Goal: Obtain resource: Obtain resource

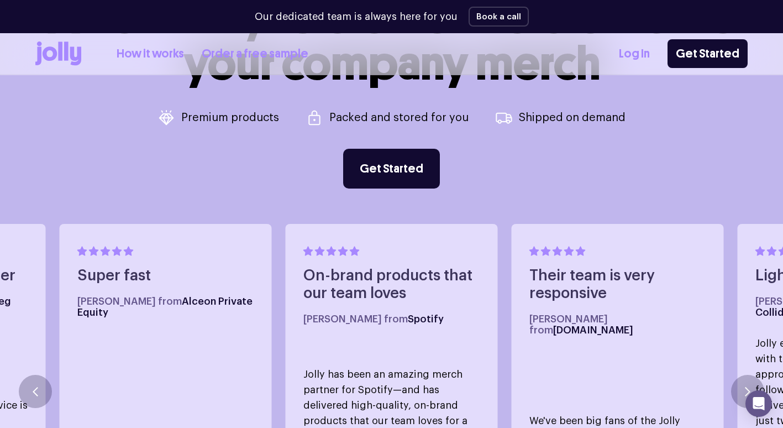
scroll to position [408, 0]
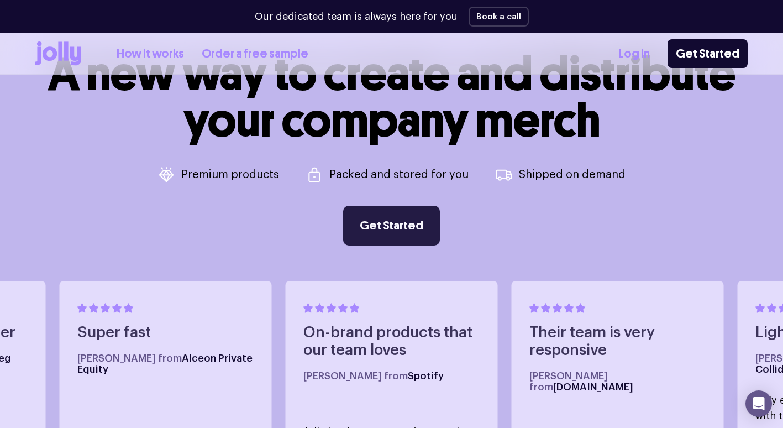
click at [412, 219] on link "Get Started" at bounding box center [391, 226] width 97 height 40
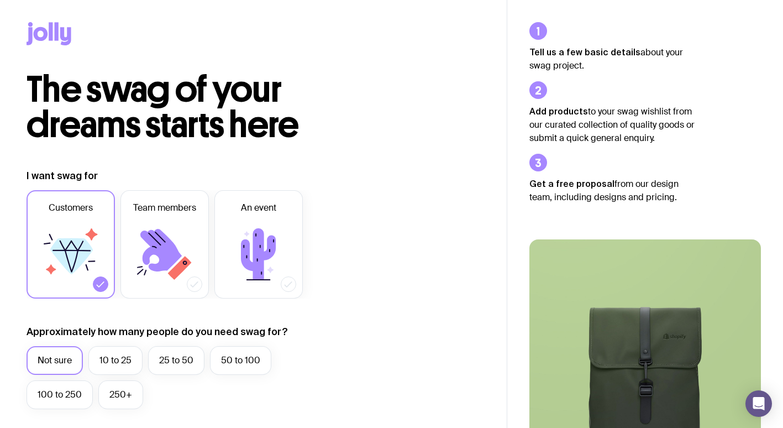
click at [55, 29] on icon at bounding box center [57, 31] width 4 height 18
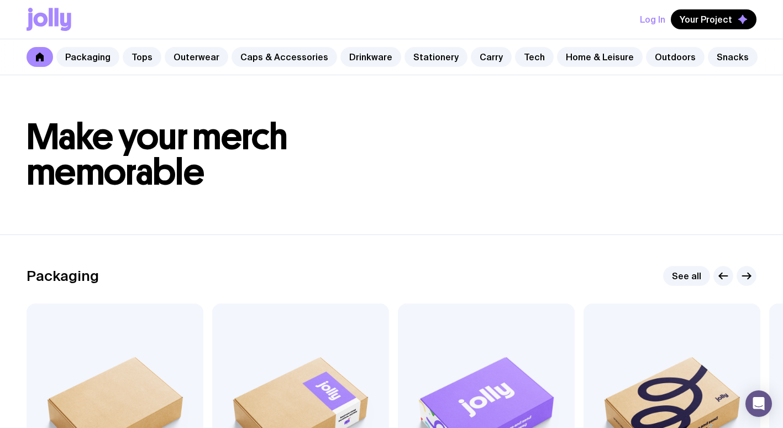
click at [357, 51] on link "Drinkware" at bounding box center [371, 57] width 61 height 20
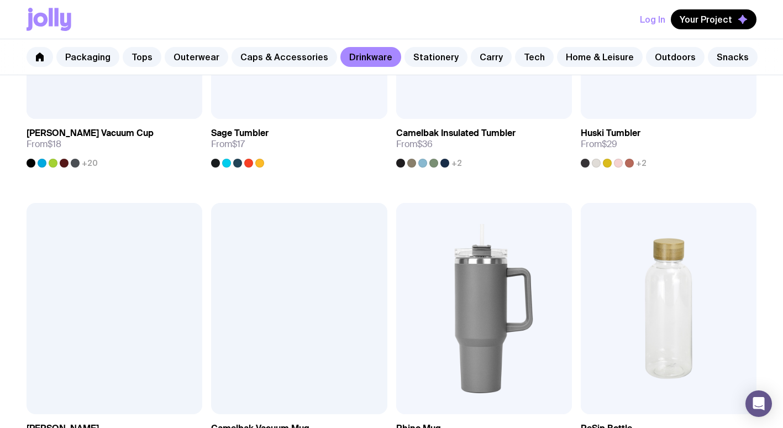
scroll to position [676, 0]
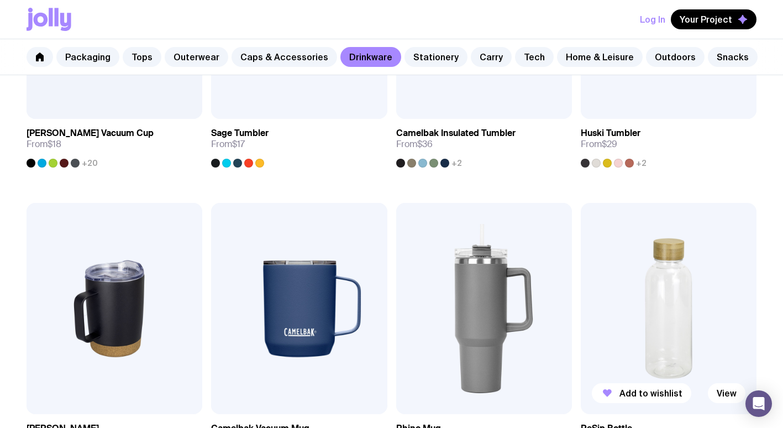
click at [678, 323] on img at bounding box center [669, 308] width 176 height 211
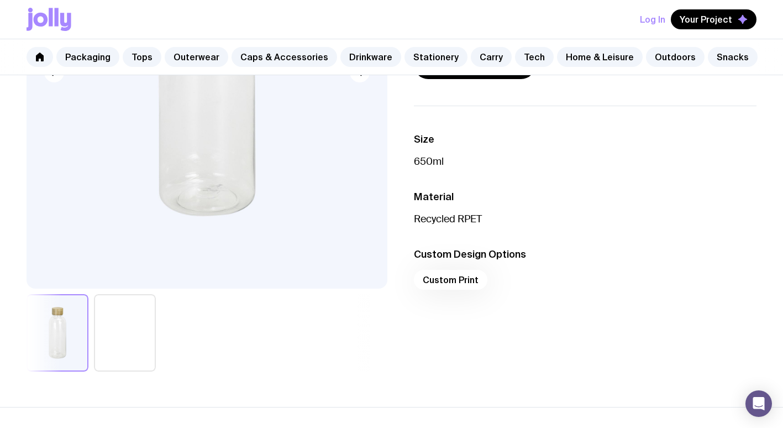
scroll to position [240, 0]
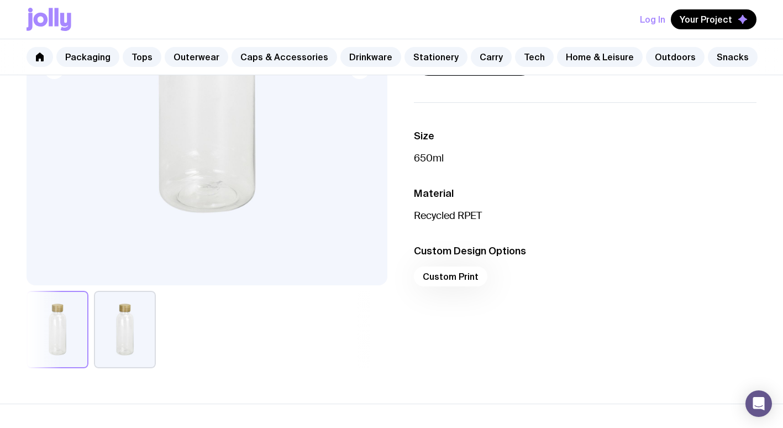
click at [461, 278] on div "Custom Print" at bounding box center [585, 279] width 343 height 27
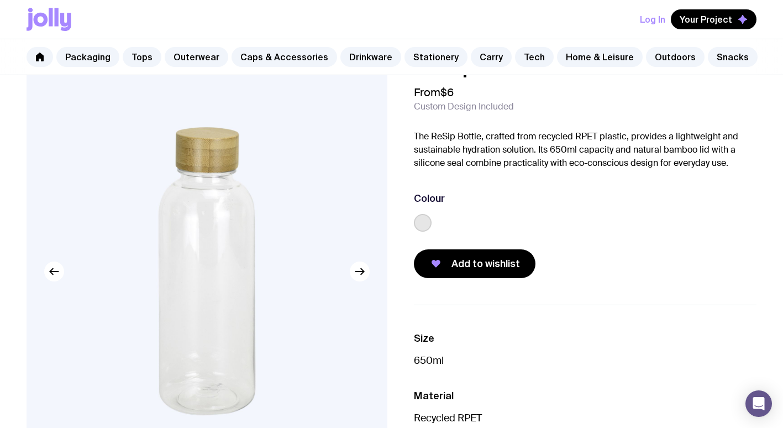
scroll to position [0, 0]
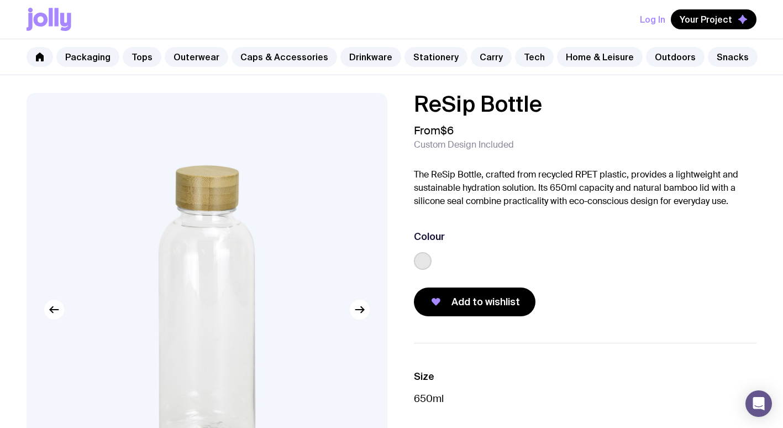
click at [423, 269] on label at bounding box center [423, 261] width 18 height 18
click at [0, 0] on input "radio" at bounding box center [0, 0] width 0 height 0
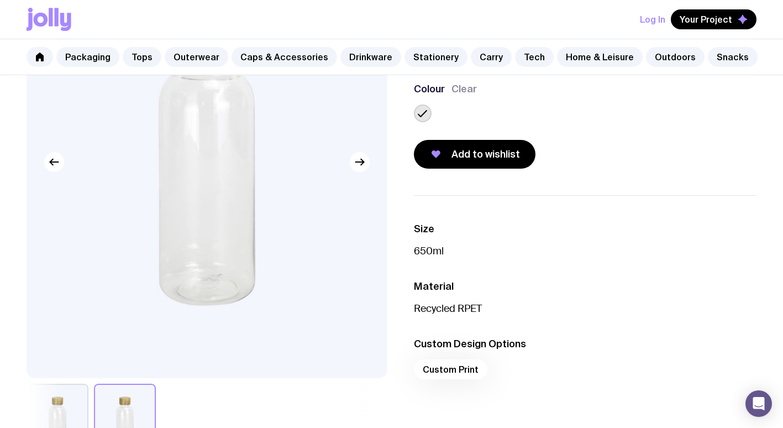
click at [468, 369] on div "Custom Print" at bounding box center [585, 372] width 343 height 27
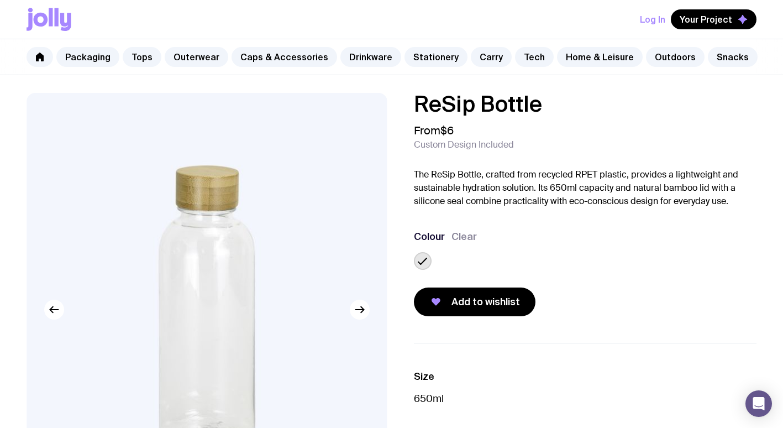
click at [484, 305] on span "Add to wishlist" at bounding box center [486, 301] width 69 height 13
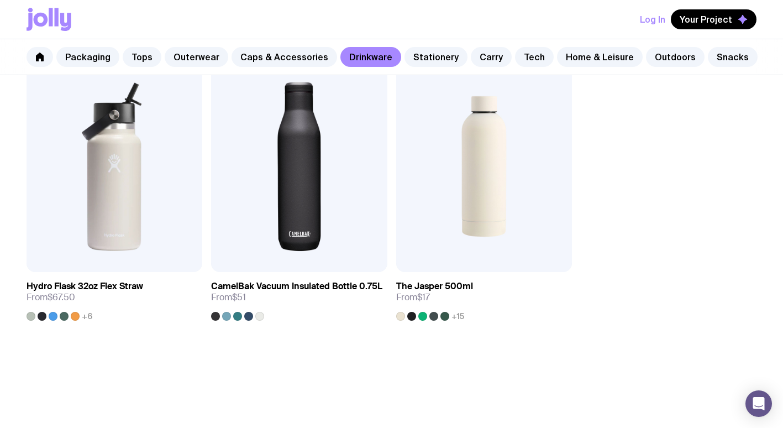
scroll to position [1704, 0]
click at [535, 191] on img at bounding box center [484, 165] width 176 height 211
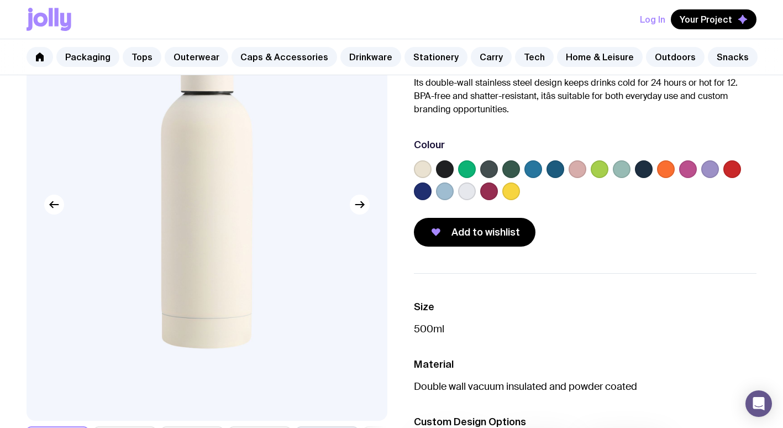
scroll to position [112, 0]
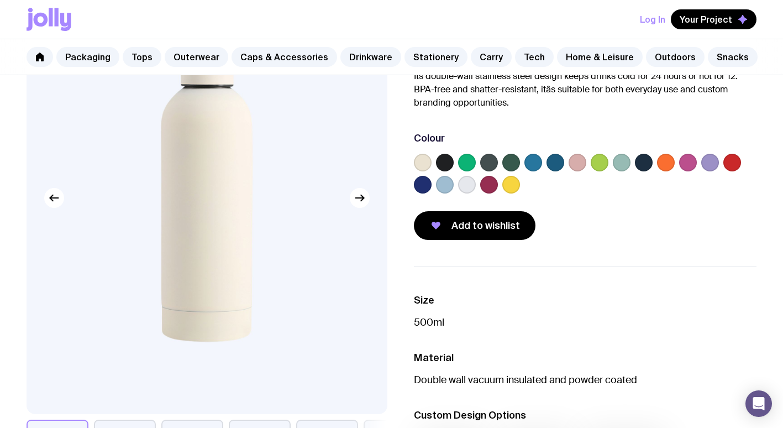
click at [490, 189] on label at bounding box center [489, 185] width 18 height 18
click at [0, 0] on input "radio" at bounding box center [0, 0] width 0 height 0
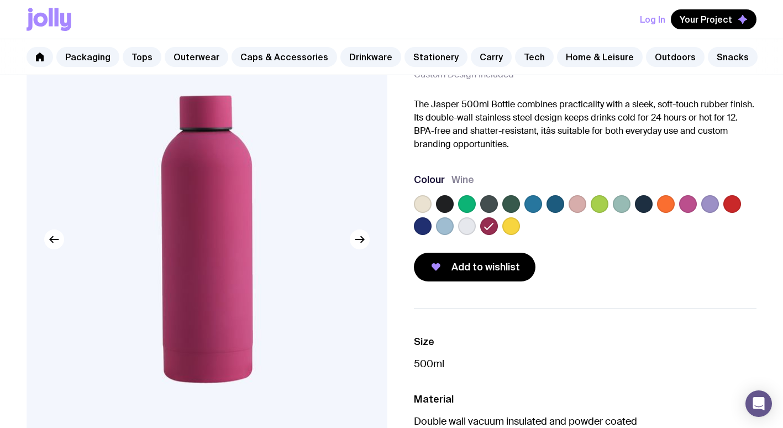
scroll to position [70, 0]
click at [426, 201] on label at bounding box center [423, 205] width 18 height 18
click at [0, 0] on input "radio" at bounding box center [0, 0] width 0 height 0
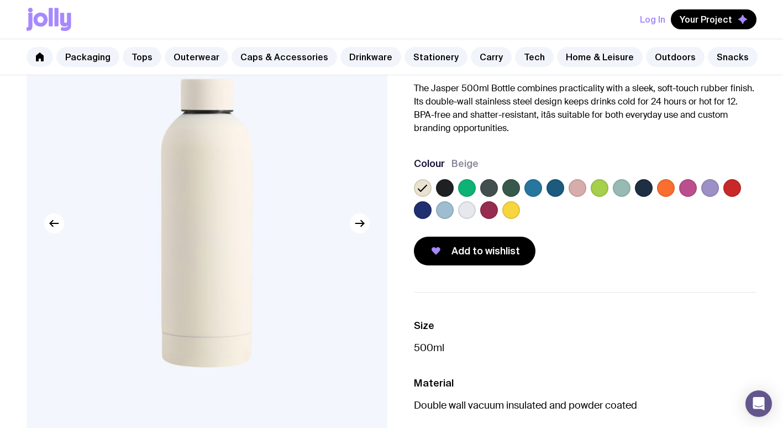
scroll to position [88, 0]
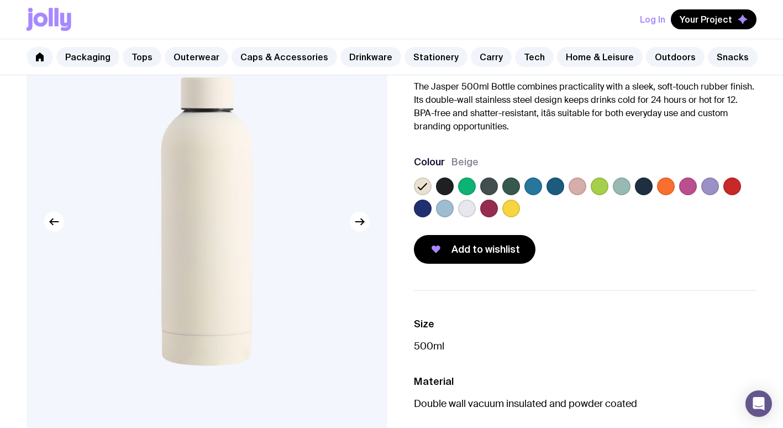
click at [572, 190] on label at bounding box center [578, 186] width 18 height 18
click at [0, 0] on input "radio" at bounding box center [0, 0] width 0 height 0
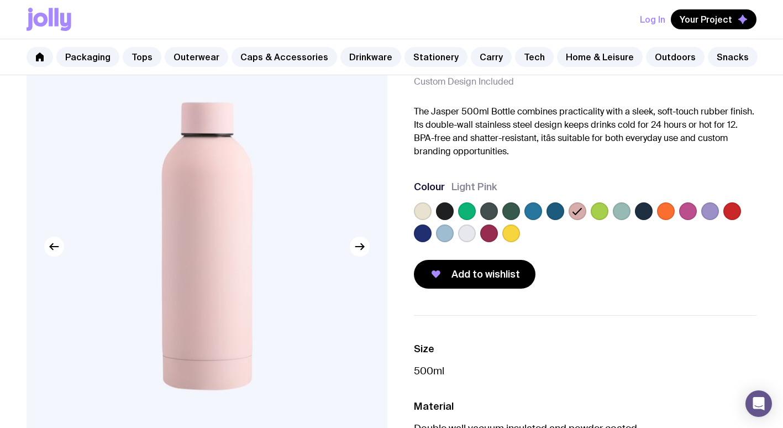
scroll to position [62, 0]
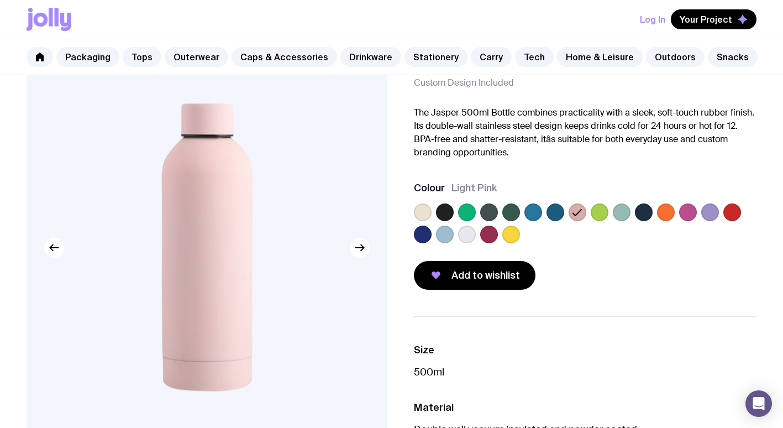
click at [423, 214] on label at bounding box center [423, 212] width 18 height 18
click at [0, 0] on input "radio" at bounding box center [0, 0] width 0 height 0
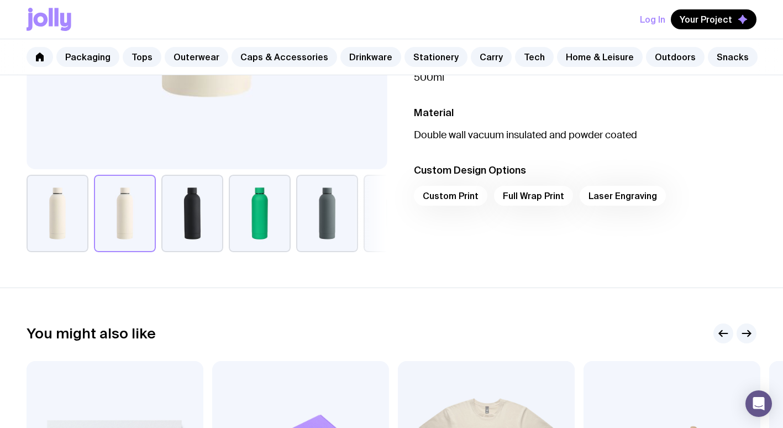
scroll to position [368, 0]
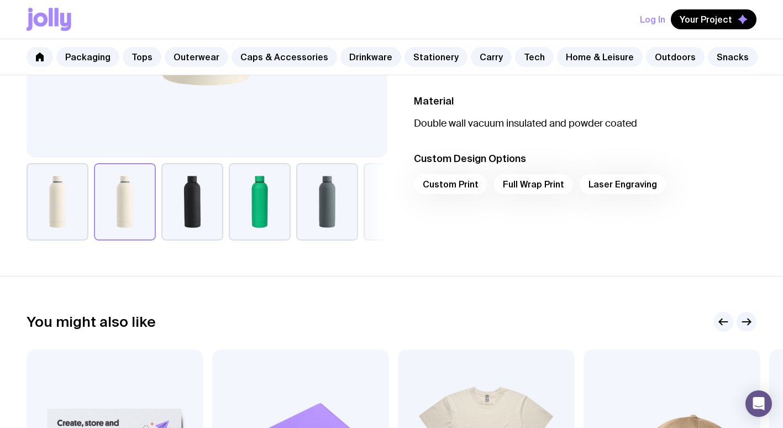
click at [462, 184] on div "Custom Print Full Wrap Print Laser Engraving" at bounding box center [585, 187] width 343 height 27
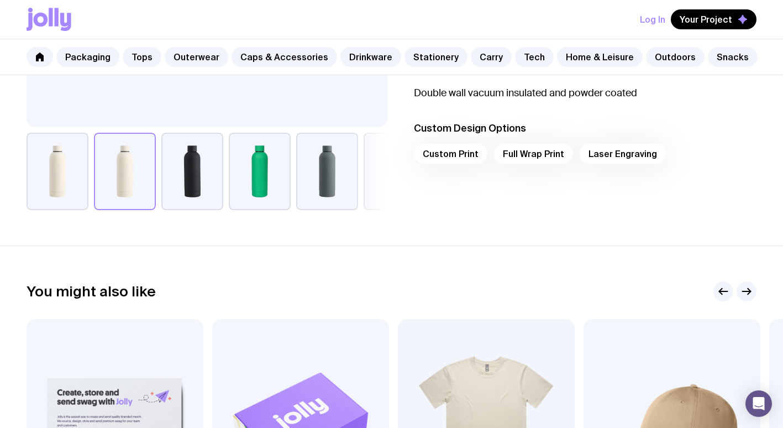
scroll to position [421, 0]
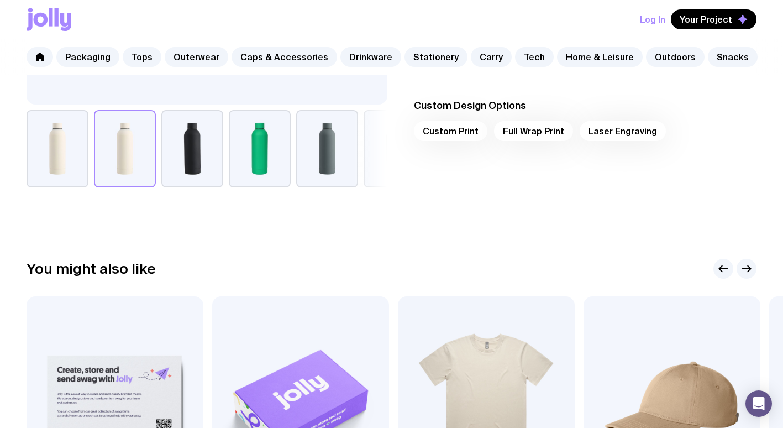
click at [643, 134] on div "Custom Print Full Wrap Print Laser Engraving" at bounding box center [585, 134] width 343 height 27
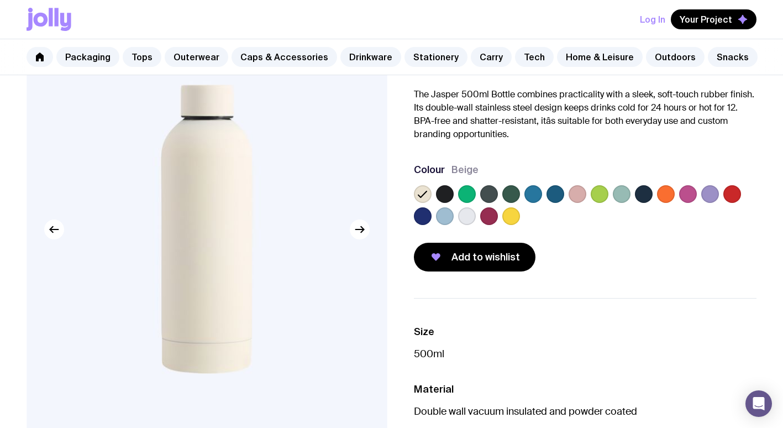
scroll to position [74, 0]
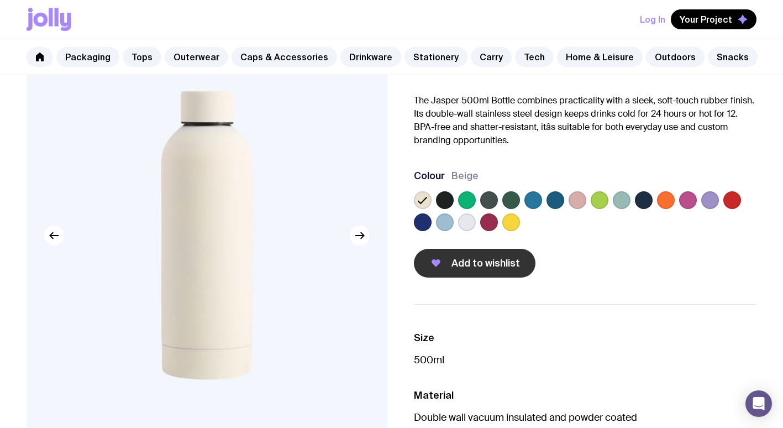
click at [506, 260] on span "Add to wishlist" at bounding box center [486, 262] width 69 height 13
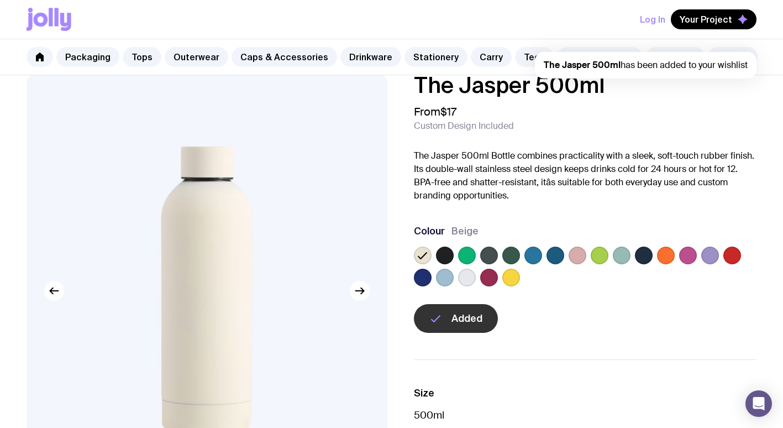
scroll to position [0, 0]
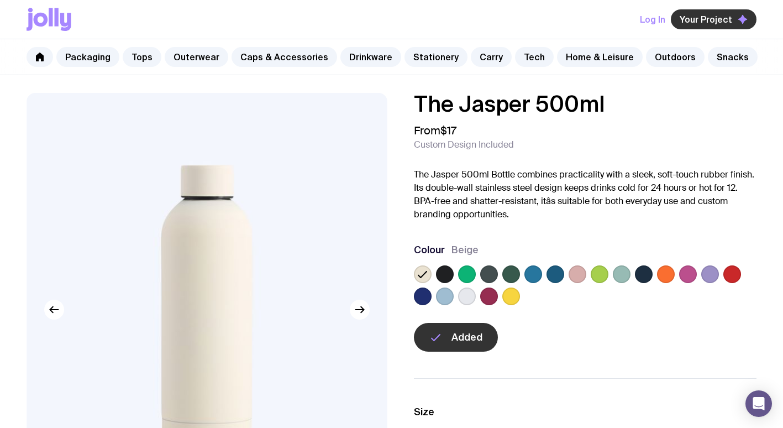
click at [729, 24] on span "Your Project" at bounding box center [706, 19] width 53 height 11
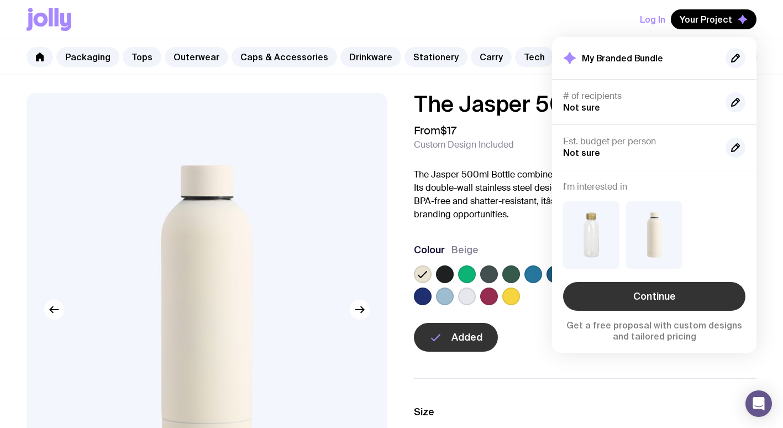
click at [699, 300] on link "Continue" at bounding box center [654, 296] width 182 height 29
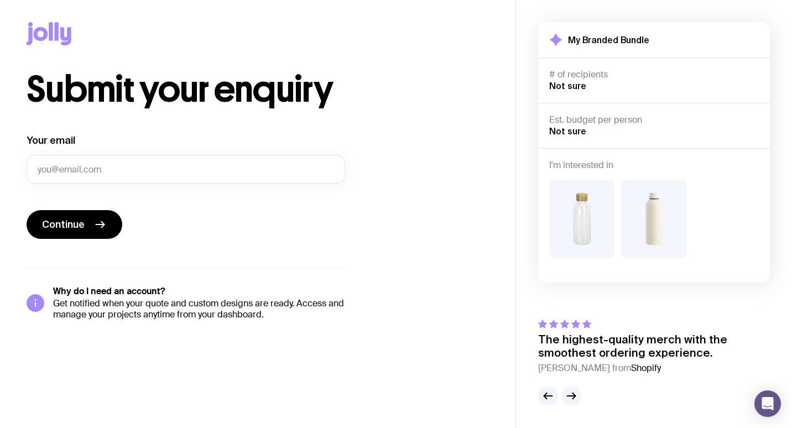
click at [41, 23] on icon at bounding box center [49, 33] width 45 height 23
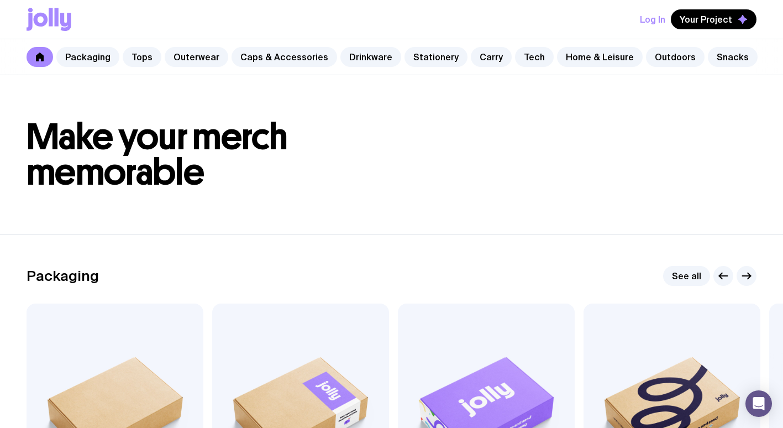
click at [45, 56] on link at bounding box center [40, 57] width 27 height 20
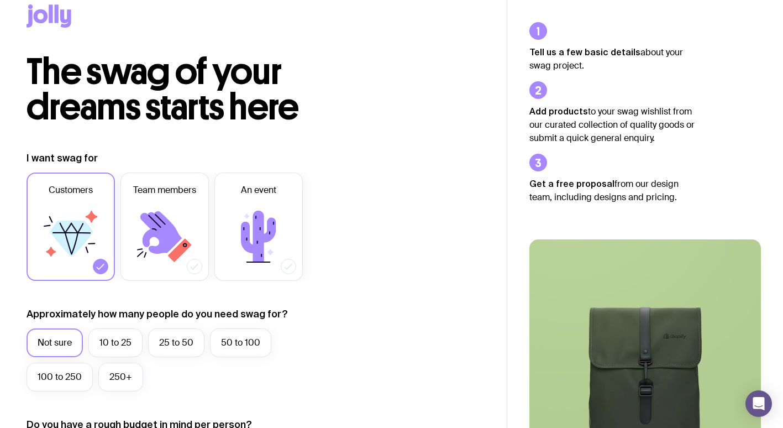
scroll to position [47, 0]
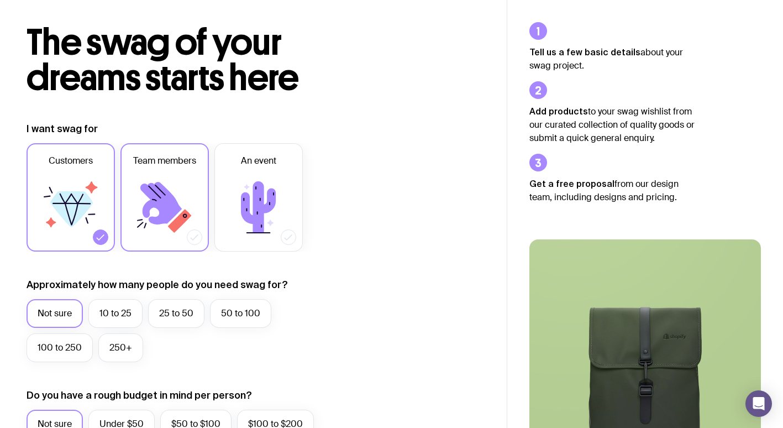
click at [169, 207] on icon at bounding box center [160, 203] width 41 height 43
click at [0, 0] on input "Team members" at bounding box center [0, 0] width 0 height 0
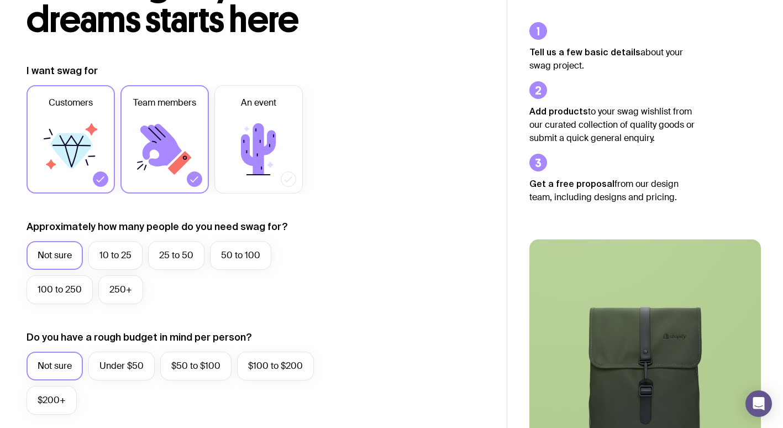
scroll to position [106, 0]
click at [76, 154] on icon at bounding box center [71, 151] width 43 height 36
click at [0, 0] on input "Customers" at bounding box center [0, 0] width 0 height 0
click at [165, 150] on icon at bounding box center [160, 144] width 41 height 43
click at [0, 0] on input "Team members" at bounding box center [0, 0] width 0 height 0
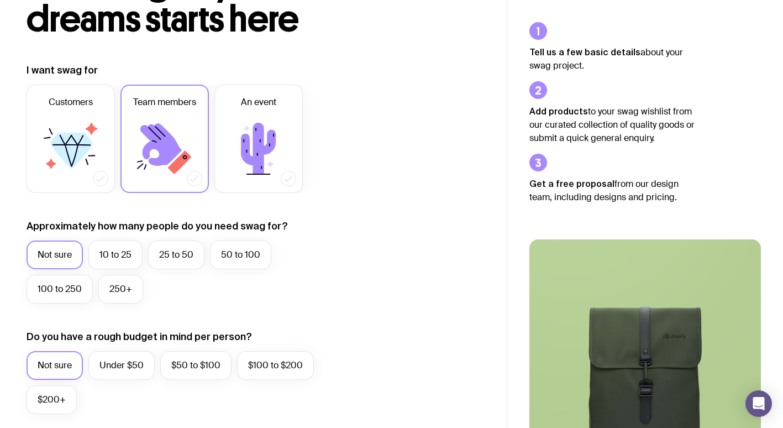
click at [114, 258] on label "10 to 25" at bounding box center [115, 254] width 54 height 29
click at [0, 0] on input "10 to 25" at bounding box center [0, 0] width 0 height 0
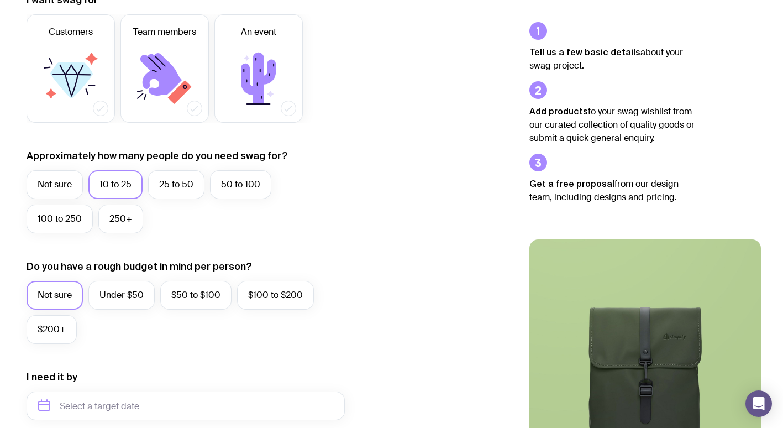
scroll to position [178, 0]
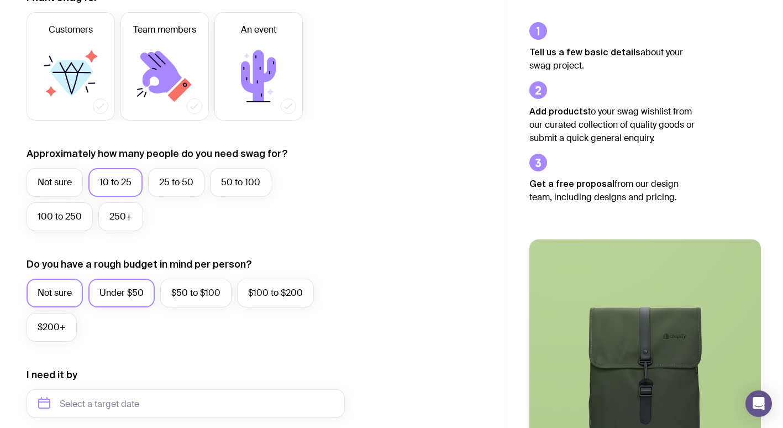
click at [125, 292] on label "Under $50" at bounding box center [121, 293] width 66 height 29
click at [0, 0] on input "Under $50" at bounding box center [0, 0] width 0 height 0
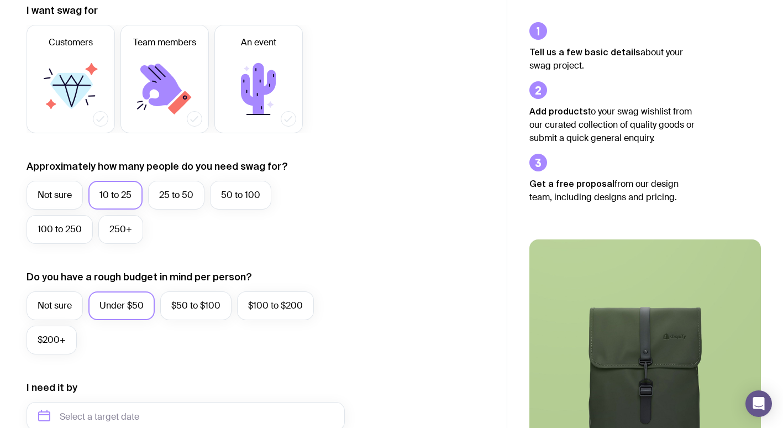
scroll to position [165, 0]
click at [57, 192] on label "Not sure" at bounding box center [55, 195] width 56 height 29
click at [0, 0] on input "Not sure" at bounding box center [0, 0] width 0 height 0
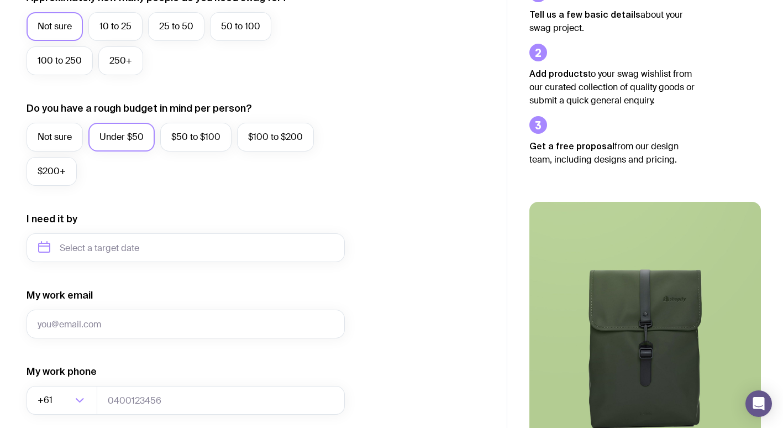
scroll to position [333, 0]
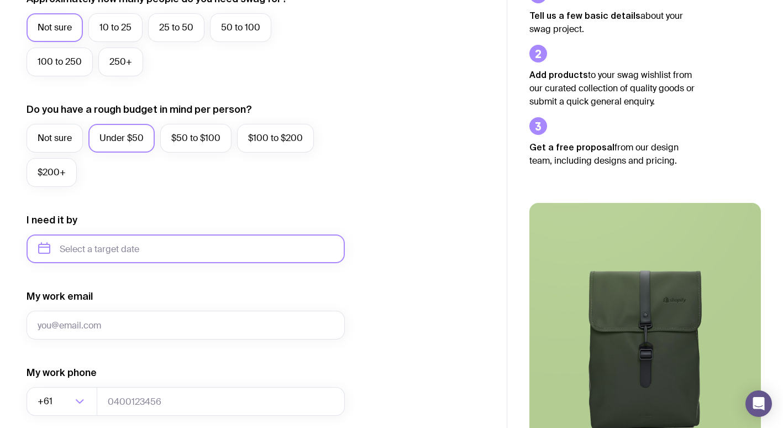
click at [307, 252] on input "text" at bounding box center [186, 248] width 318 height 29
click at [49, 384] on button "Oct" at bounding box center [52, 385] width 40 height 22
type input "October 2025"
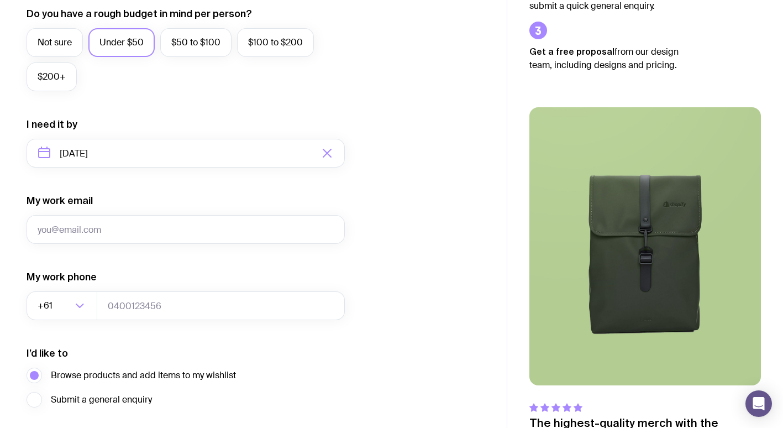
scroll to position [437, 0]
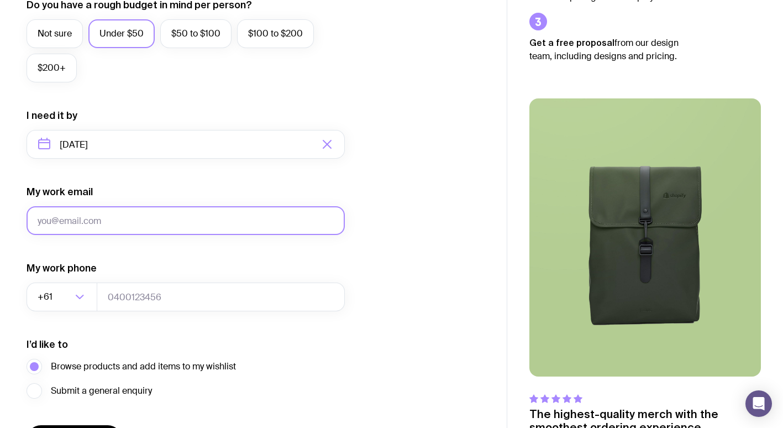
click at [289, 224] on input "My work email" at bounding box center [186, 220] width 318 height 29
click at [90, 223] on input "info@activetherapycollective.com.au" at bounding box center [186, 220] width 318 height 29
click at [81, 226] on input "info@activetherapycollective.com.au" at bounding box center [186, 220] width 318 height 29
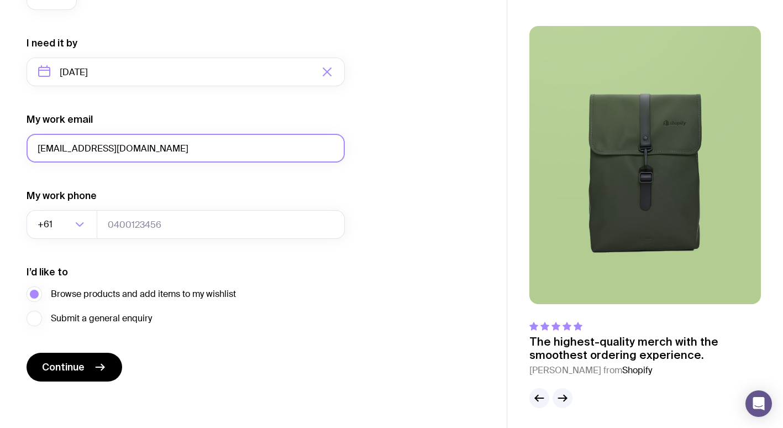
scroll to position [512, 0]
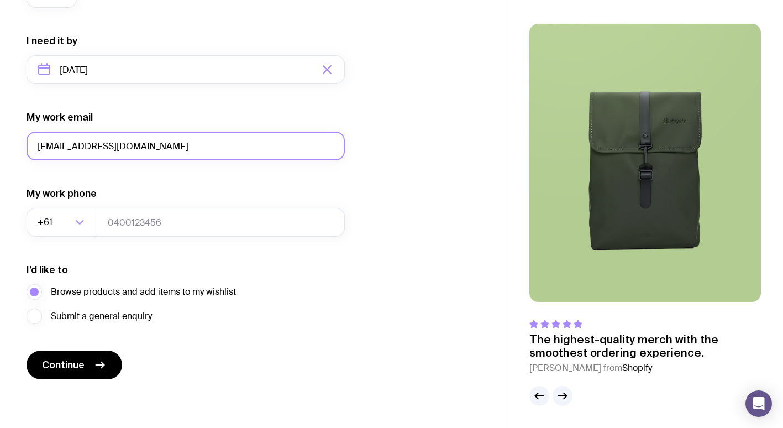
type input "info@activtherapycollective.com.au"
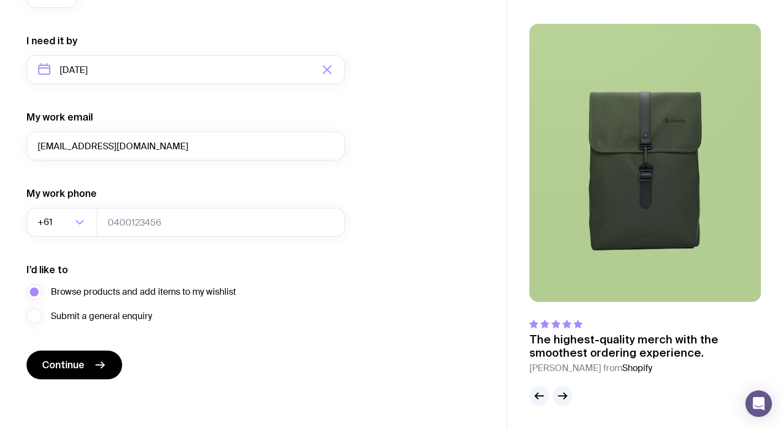
click at [431, 354] on div "I want swag for Customers Team members An event Approximately how many people d…" at bounding box center [254, 18] width 454 height 722
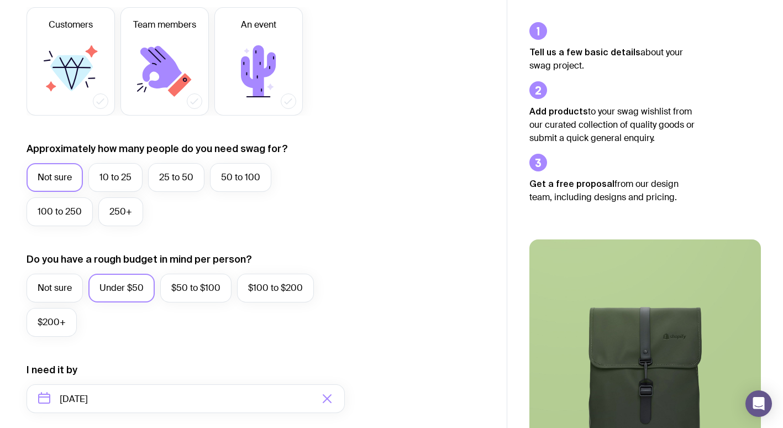
scroll to position [0, 0]
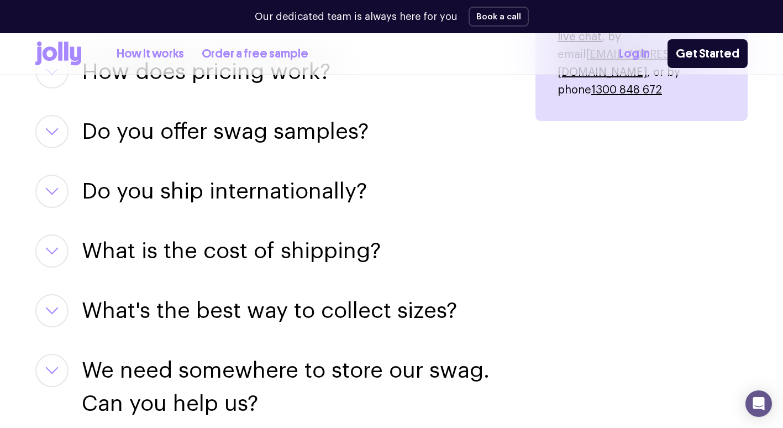
scroll to position [1585, 0]
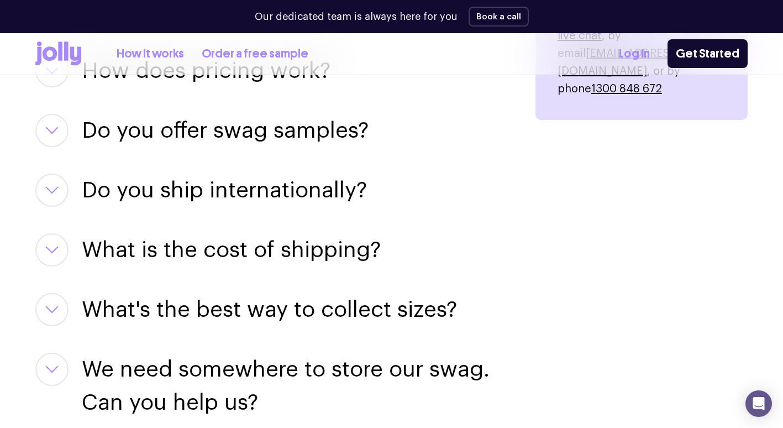
click at [59, 124] on button "button" at bounding box center [51, 130] width 33 height 33
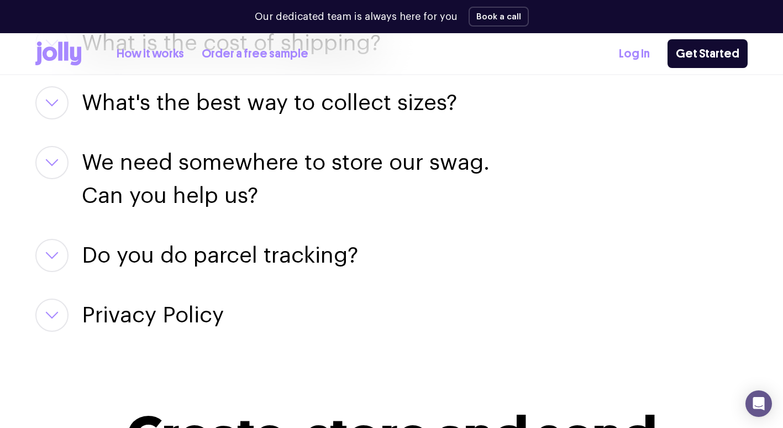
scroll to position [1934, 0]
click at [380, 149] on h3 "We need somewhere to store our swag. Can you help us?" at bounding box center [295, 179] width 427 height 66
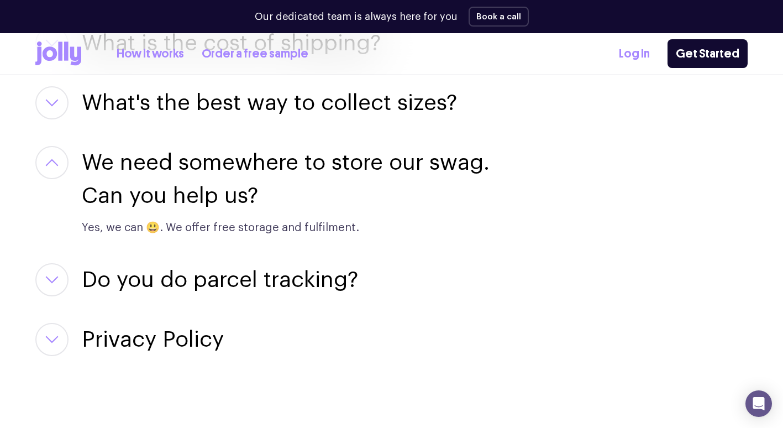
click at [421, 162] on h3 "We need somewhere to store our swag. Can you help us?" at bounding box center [295, 179] width 427 height 66
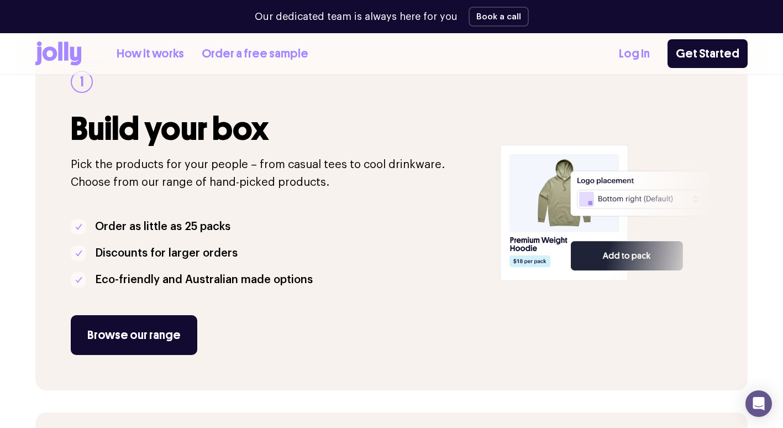
scroll to position [202, 0]
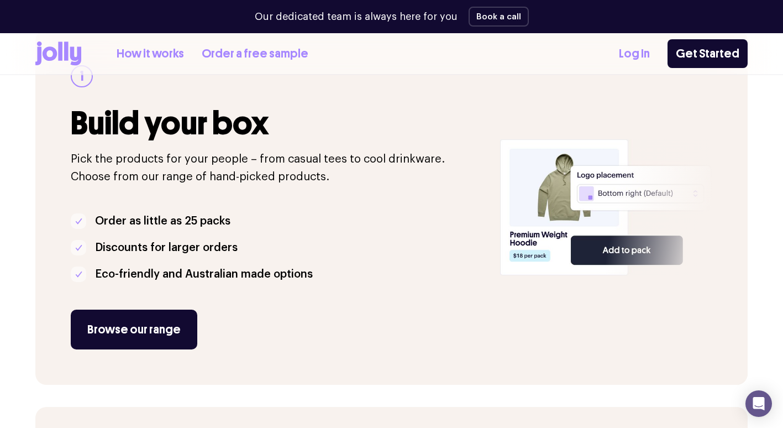
click at [151, 53] on link "How it works" at bounding box center [150, 54] width 67 height 18
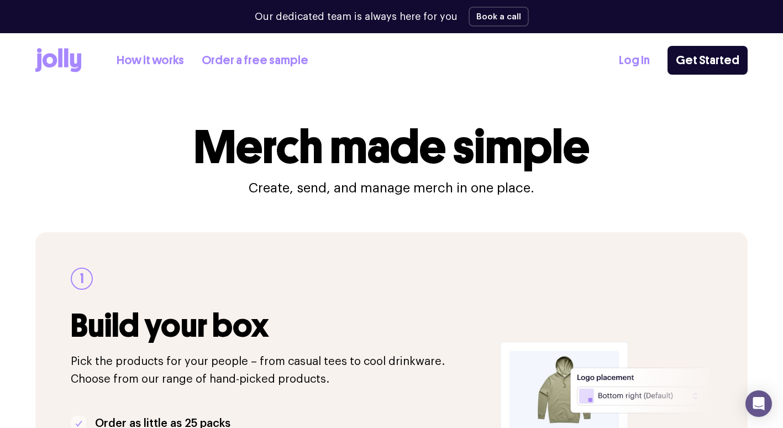
click at [158, 59] on link "How it works" at bounding box center [150, 60] width 67 height 18
click at [252, 60] on link "Order a free sample" at bounding box center [255, 60] width 107 height 18
